Goal: Transaction & Acquisition: Purchase product/service

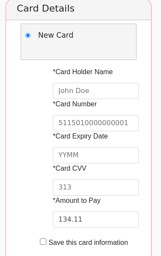
scroll to position [200, 0]
click at [114, 83] on input "text" at bounding box center [96, 91] width 86 height 16
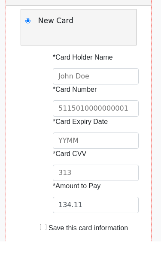
type input "a"
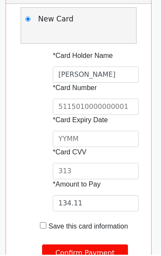
type input "[PERSON_NAME]"
click at [127, 100] on input "text" at bounding box center [96, 108] width 86 height 16
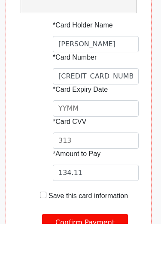
type input "[CREDIT_CARD_NUMBER]"
click at [118, 132] on input "text" at bounding box center [96, 140] width 86 height 16
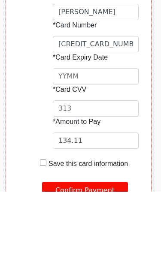
type input "0"
type input "2703"
click at [126, 165] on input "text" at bounding box center [96, 173] width 86 height 16
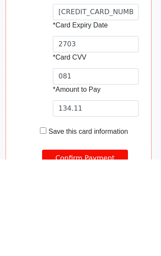
type input "081"
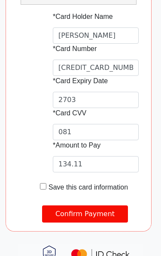
click at [42, 183] on input "checkbox" at bounding box center [43, 186] width 6 height 6
checkbox input "true"
click at [95, 206] on input "Confirm Payment" at bounding box center [85, 213] width 86 height 17
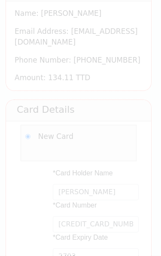
scroll to position [97, 0]
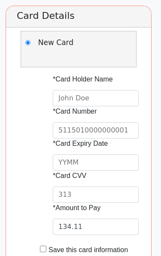
click at [121, 90] on input "text" at bounding box center [96, 98] width 86 height 16
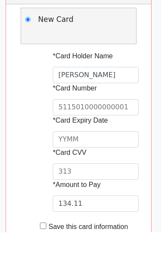
type input "STEPHEN ABRAHAM RAMDATH"
click at [125, 123] on input "text" at bounding box center [96, 131] width 86 height 16
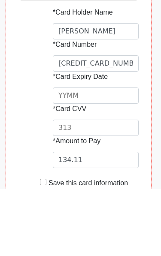
type input "4247080001490124"
click at [131, 155] on input "text" at bounding box center [96, 163] width 86 height 16
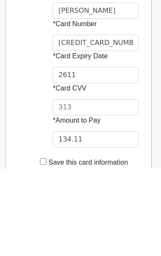
type input "2611"
click at [117, 187] on input "text" at bounding box center [96, 195] width 86 height 16
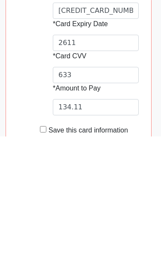
type input "633"
click at [46, 246] on input "checkbox" at bounding box center [43, 249] width 6 height 6
checkbox input "true"
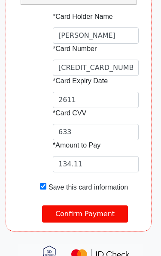
click at [114, 206] on input "Confirm Payment" at bounding box center [85, 213] width 86 height 17
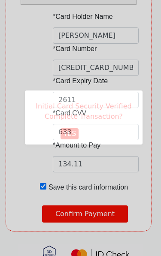
scroll to position [0, 0]
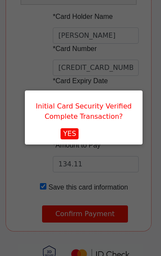
click at [73, 135] on button "YES" at bounding box center [69, 133] width 18 height 11
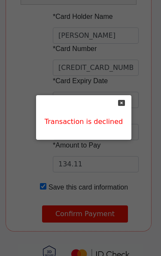
click at [118, 105] on icon at bounding box center [121, 102] width 7 height 7
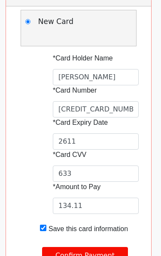
scroll to position [213, 0]
